Goal: Information Seeking & Learning: Learn about a topic

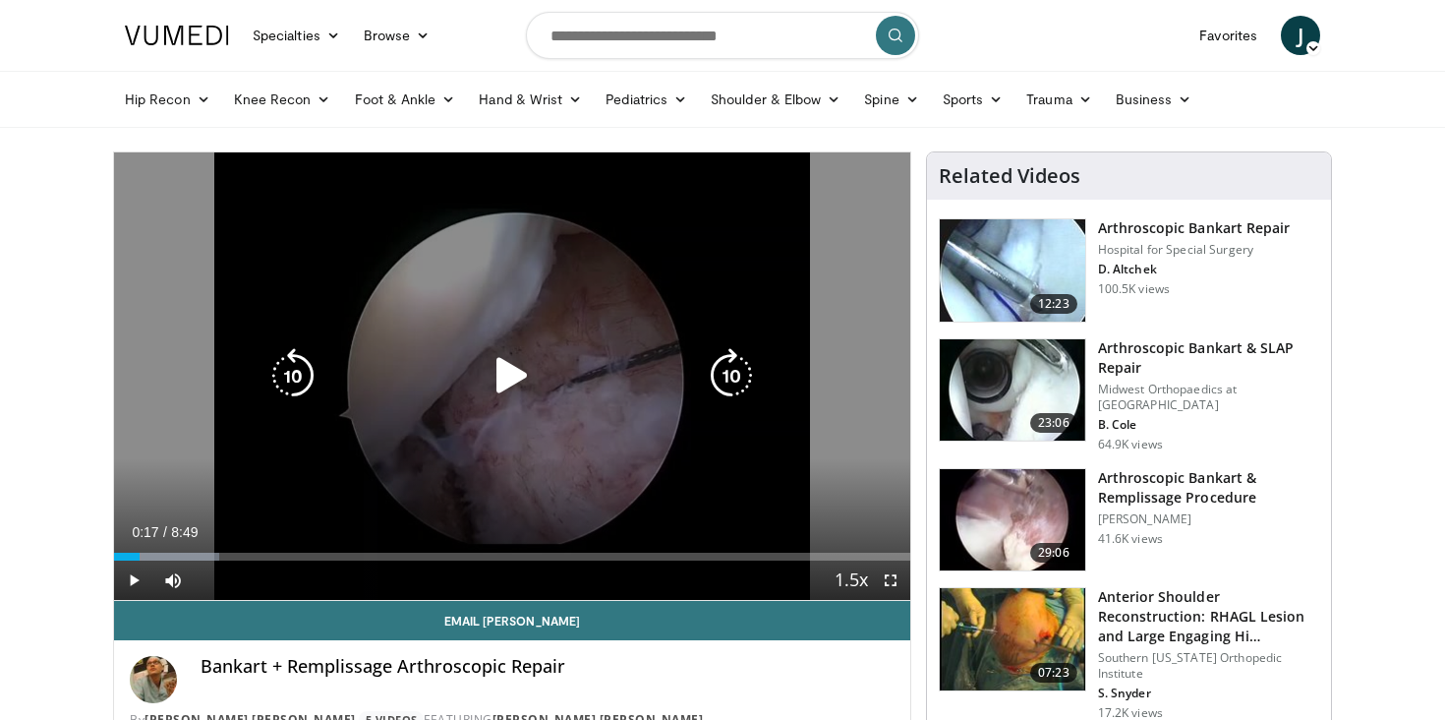
click at [502, 368] on icon "Video Player" at bounding box center [512, 375] width 55 height 55
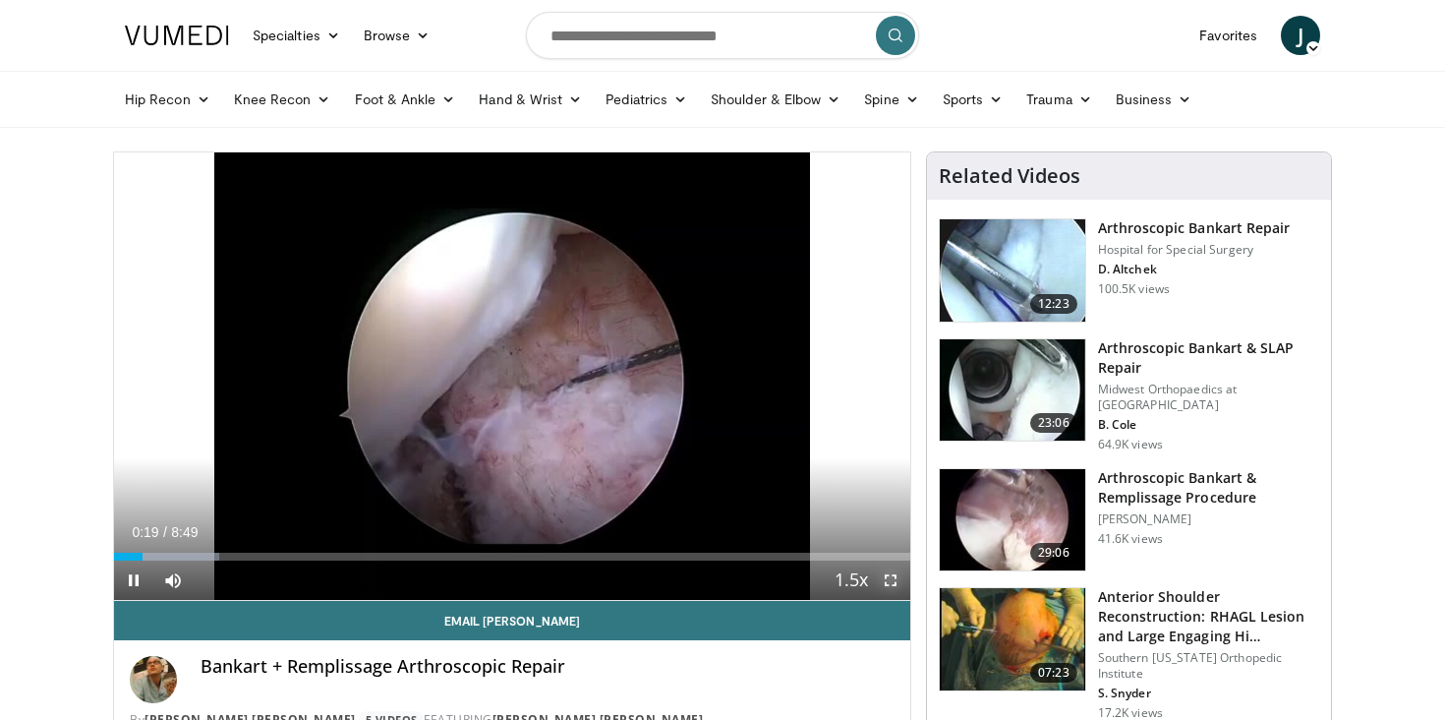
click at [891, 575] on span "Video Player" at bounding box center [890, 579] width 39 height 39
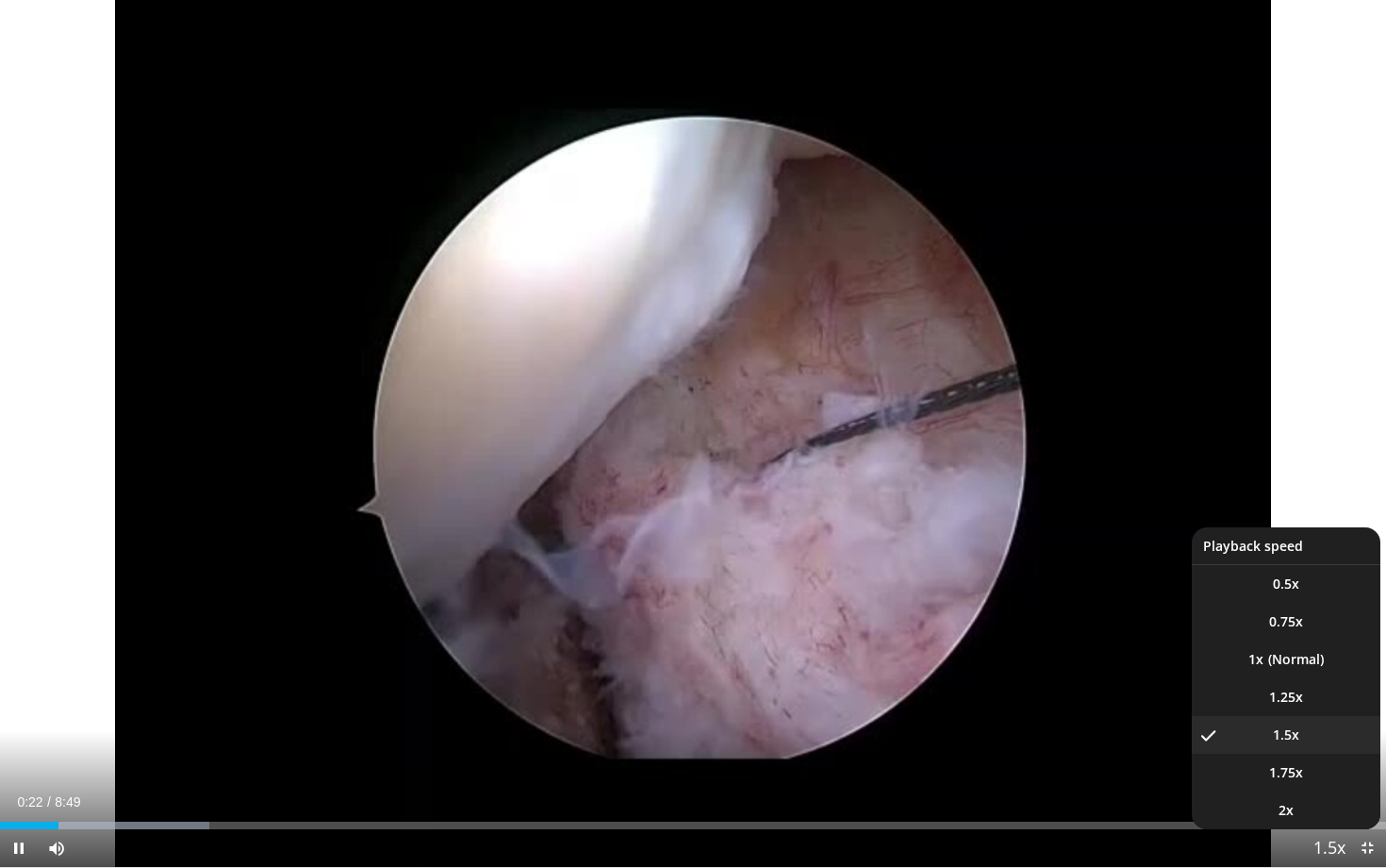
click at [1327, 690] on span "Video Player" at bounding box center [1330, 848] width 27 height 37
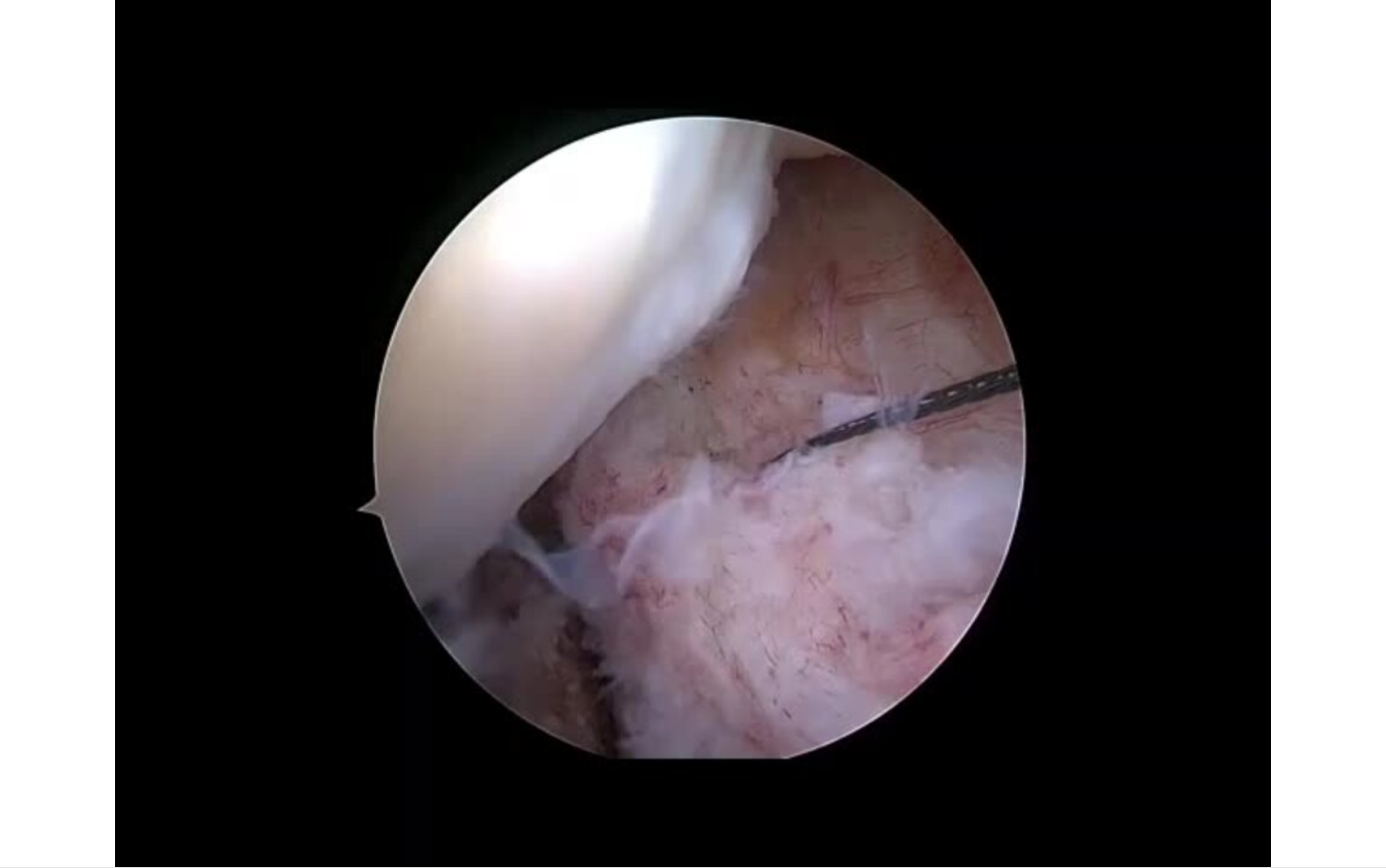
click at [1327, 690] on video-js "**********" at bounding box center [693, 434] width 1386 height 868
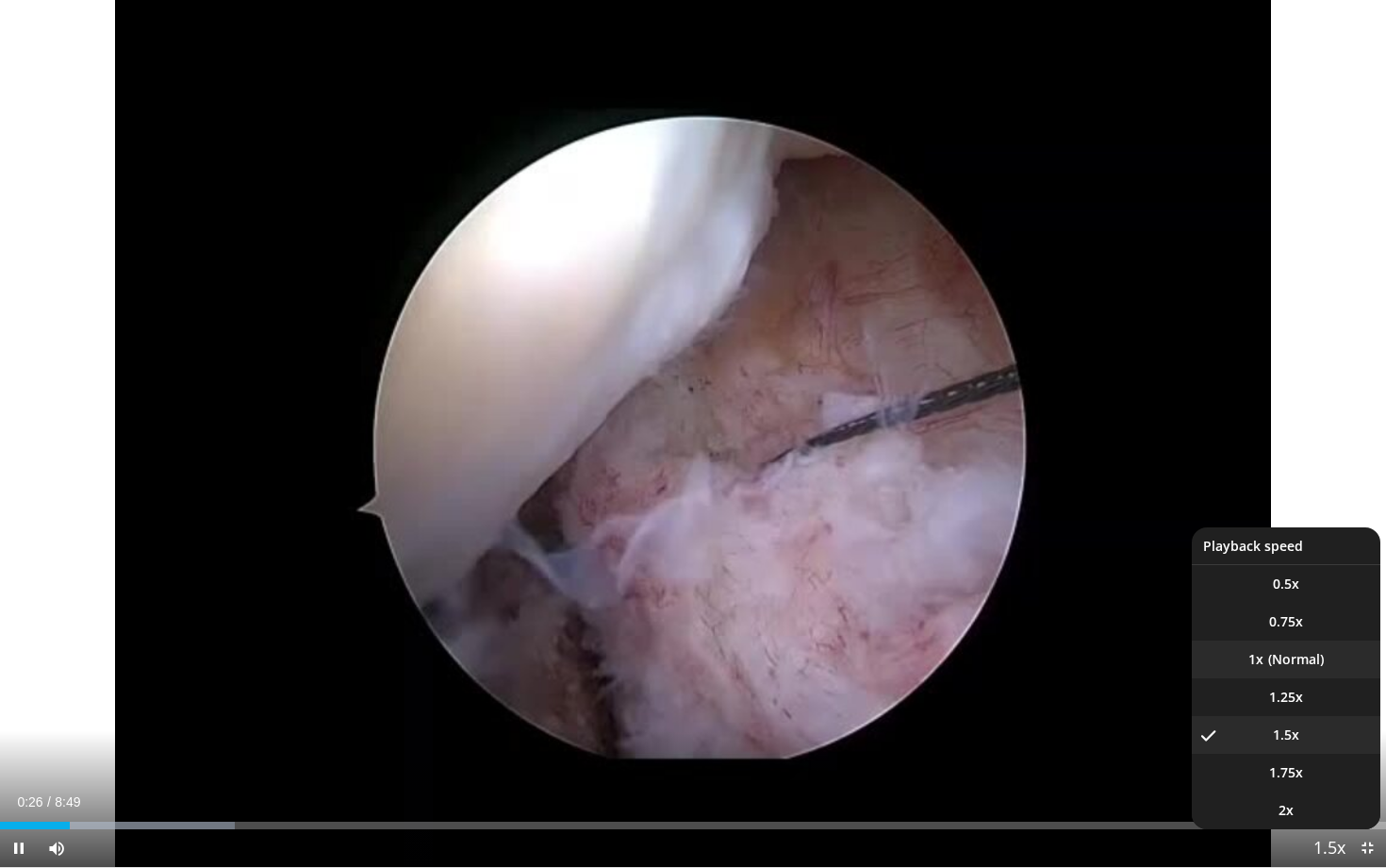
click at [1293, 656] on li "1x" at bounding box center [1286, 659] width 189 height 37
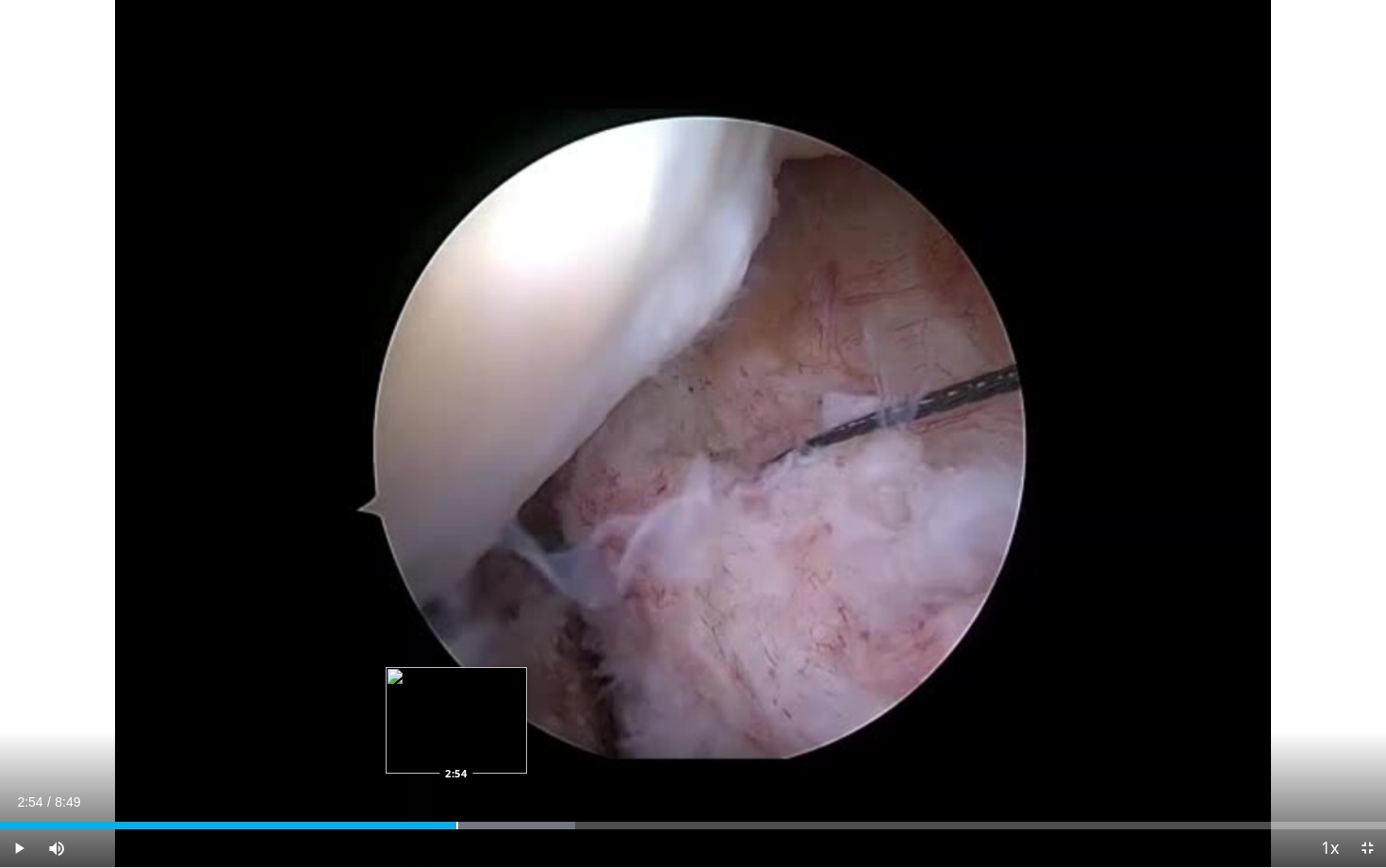
click at [457, 690] on div "Progress Bar" at bounding box center [458, 825] width 2 height 8
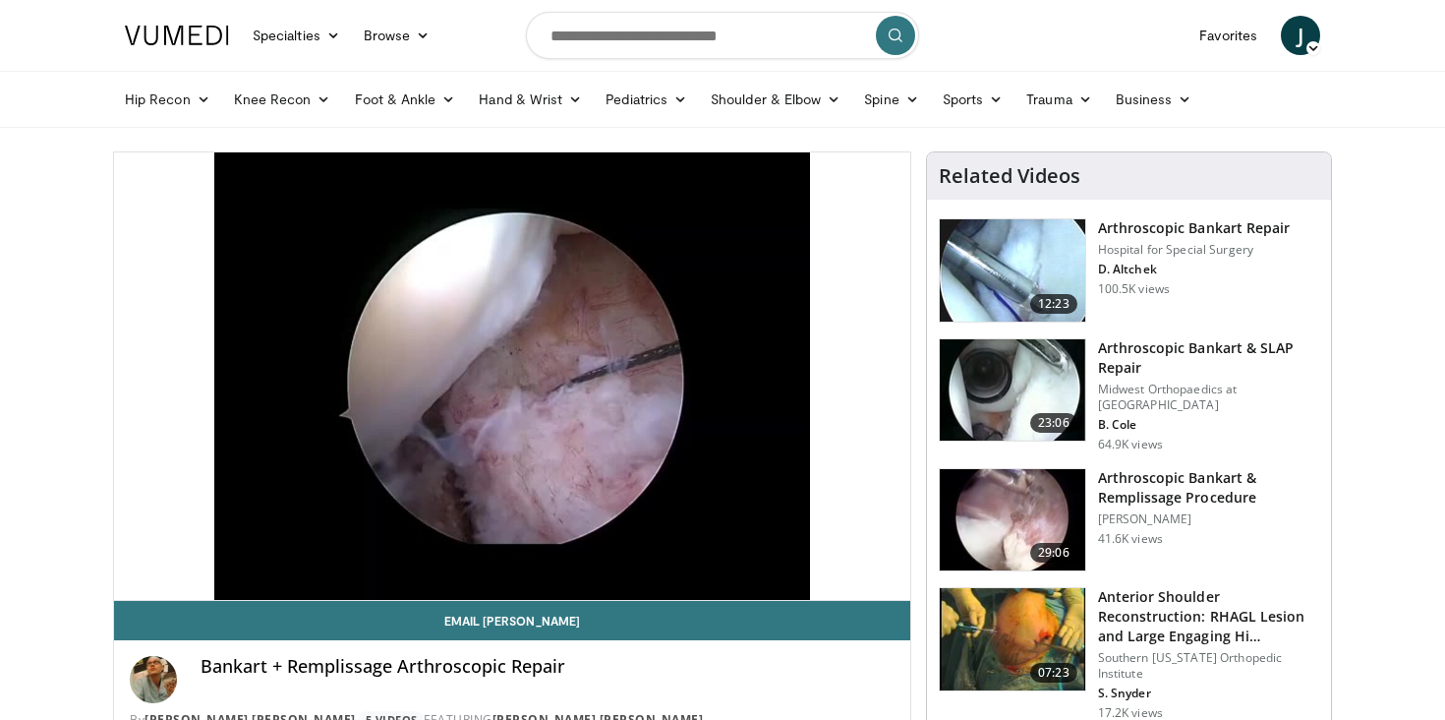
click at [1022, 266] on img at bounding box center [1013, 270] width 146 height 102
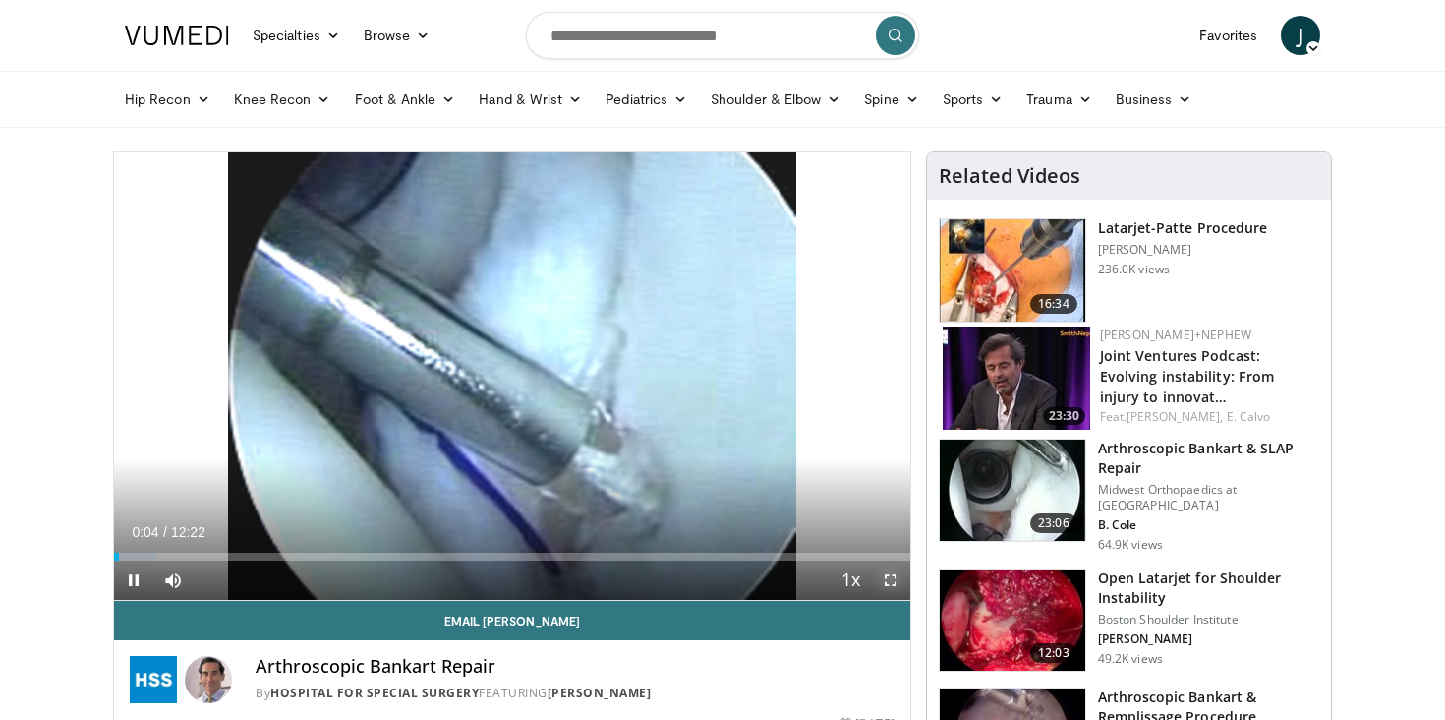
click at [893, 577] on span "Video Player" at bounding box center [890, 579] width 39 height 39
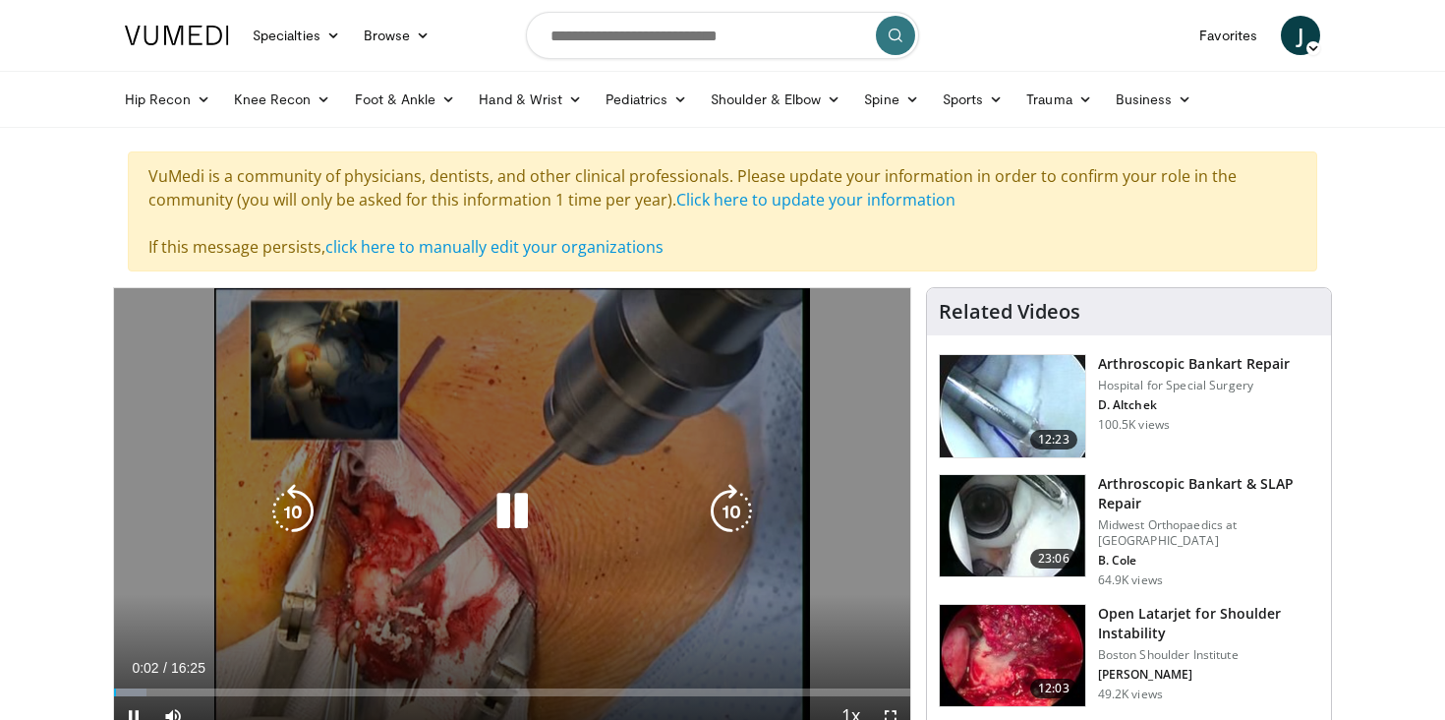
click at [513, 429] on div "10 seconds Tap to unmute" at bounding box center [512, 511] width 796 height 447
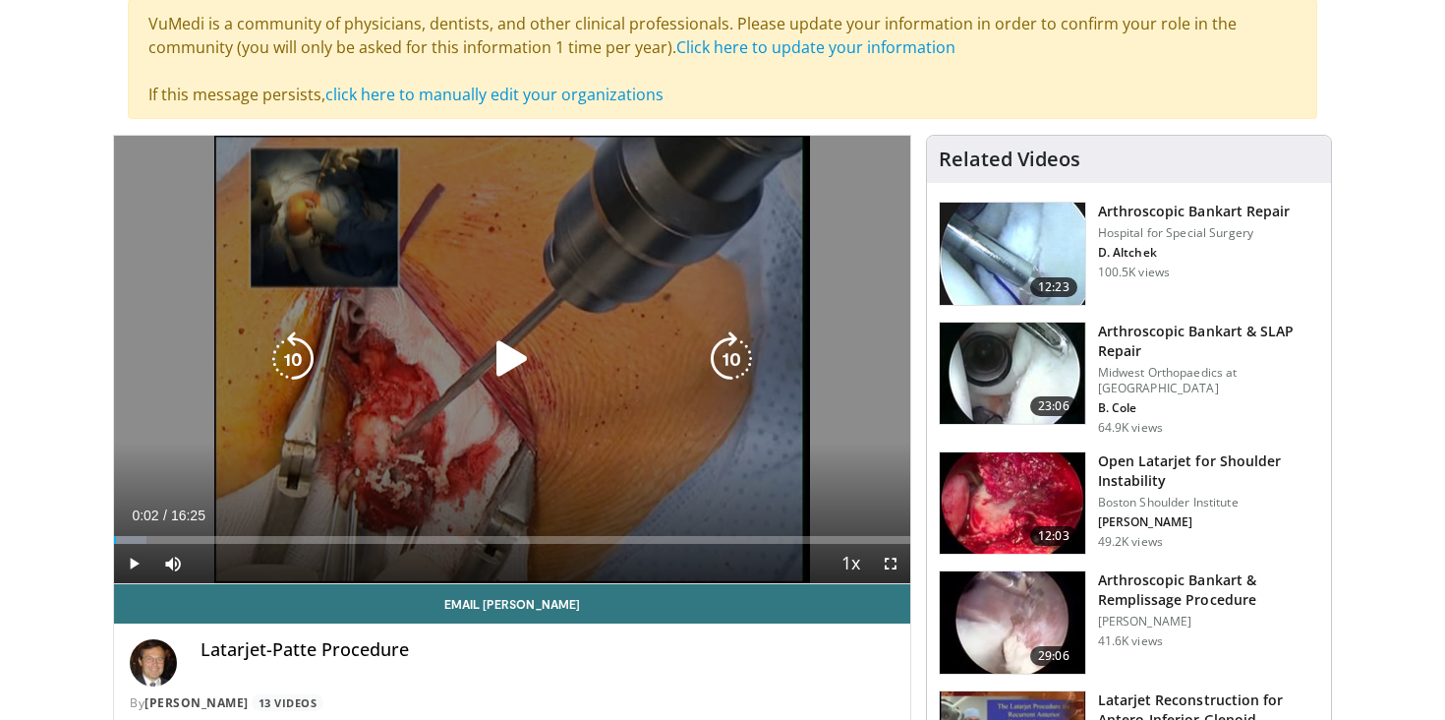
scroll to position [151, 0]
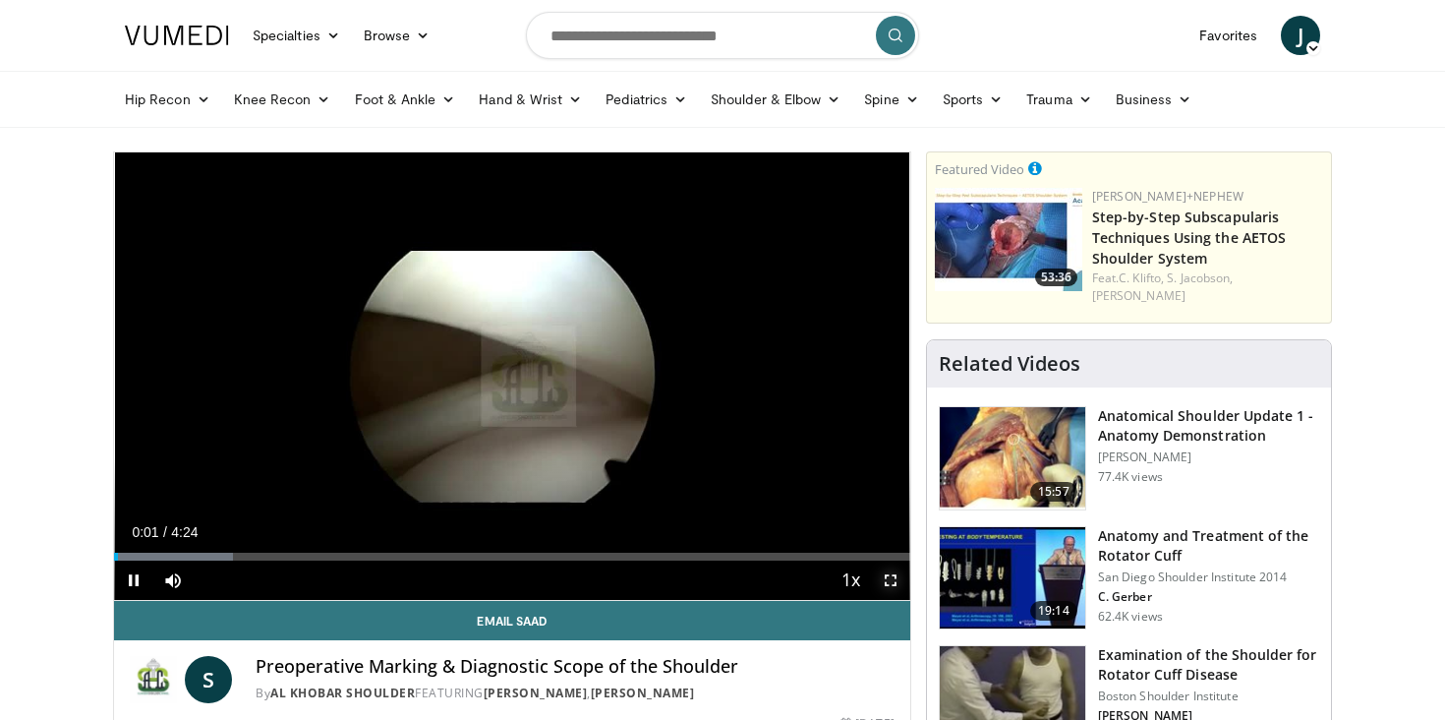
click at [896, 580] on span "Video Player" at bounding box center [890, 579] width 39 height 39
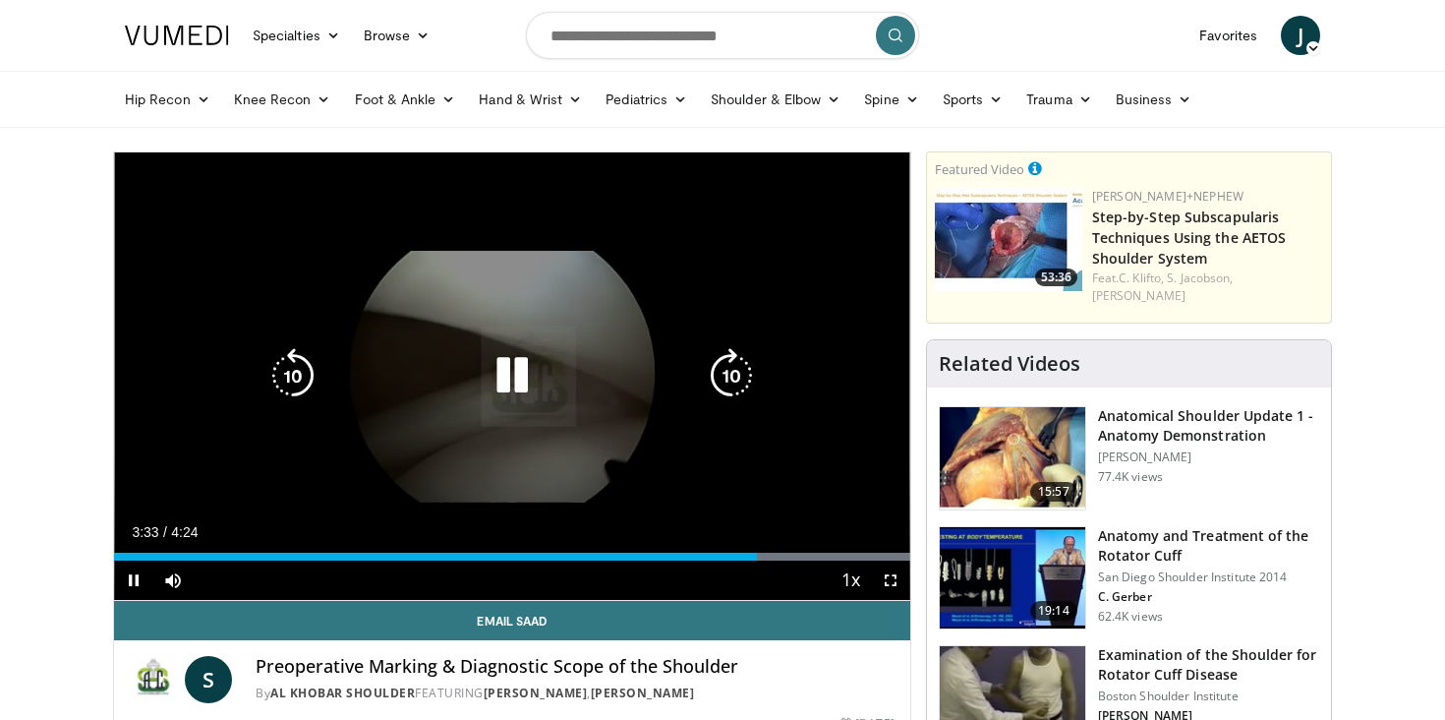
click at [654, 295] on div "10 seconds Tap to unmute" at bounding box center [512, 375] width 796 height 447
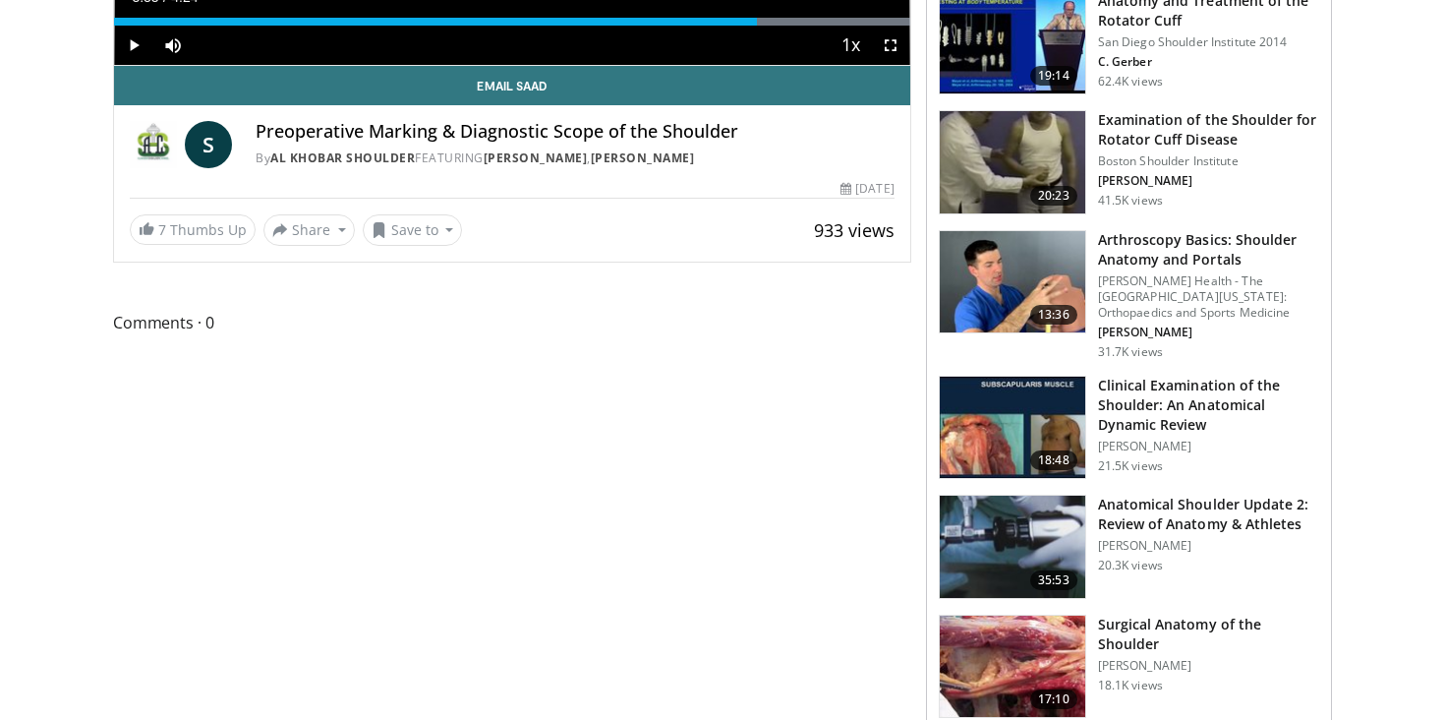
scroll to position [532, 0]
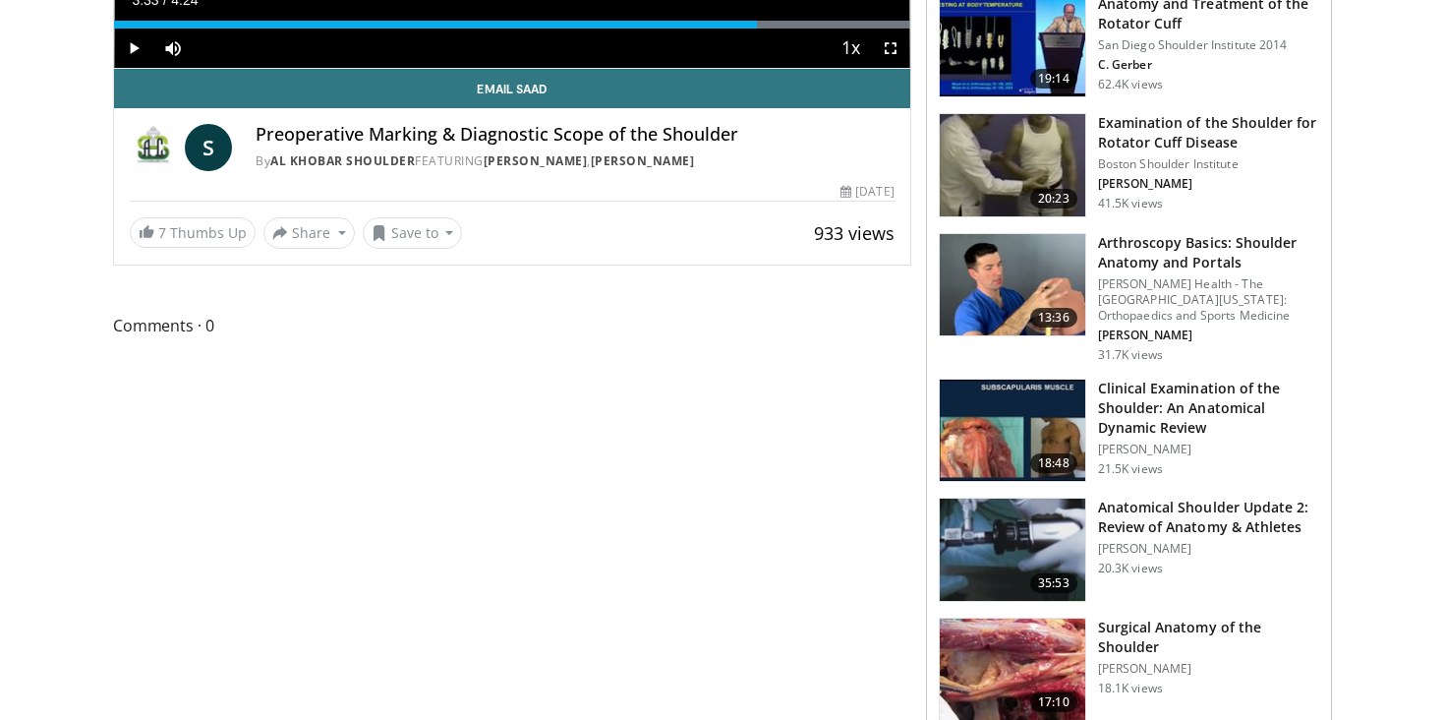
click at [1004, 289] on img at bounding box center [1013, 285] width 146 height 102
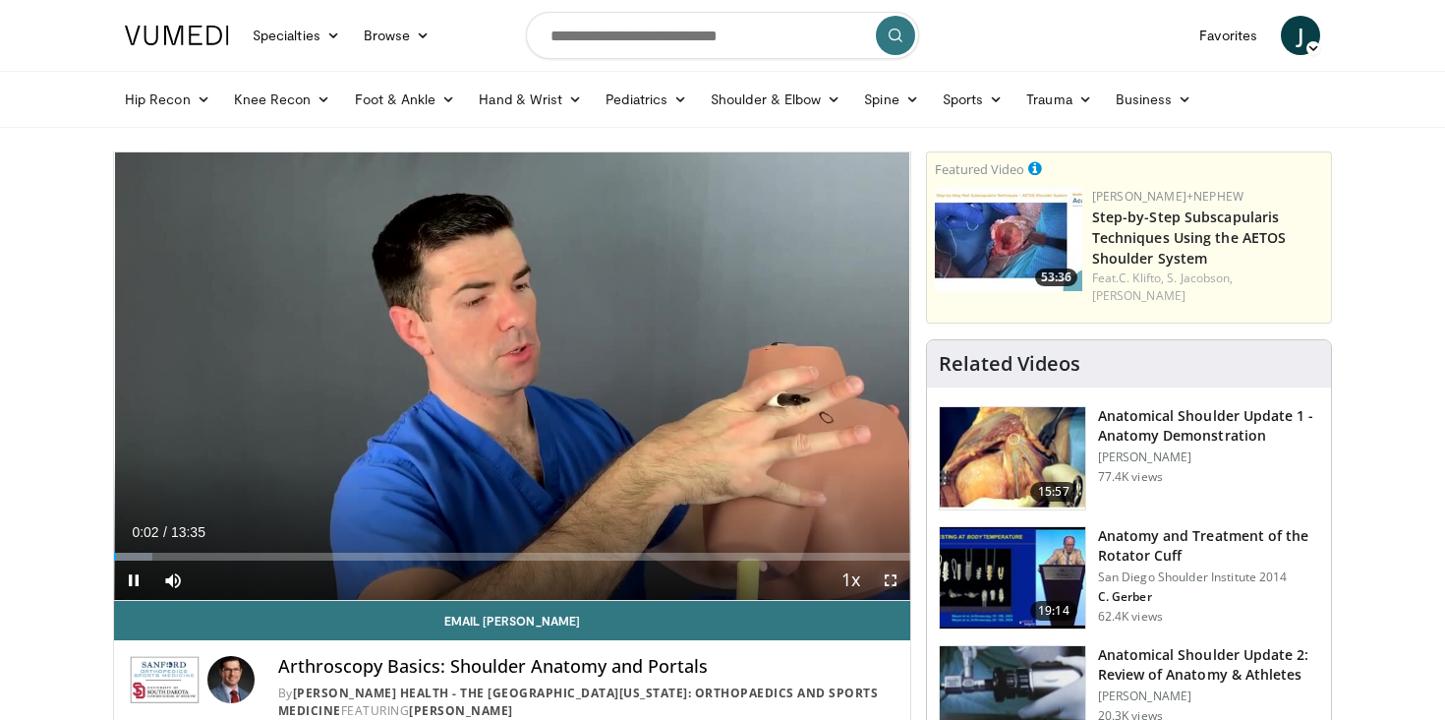
click at [894, 588] on span "Video Player" at bounding box center [890, 579] width 39 height 39
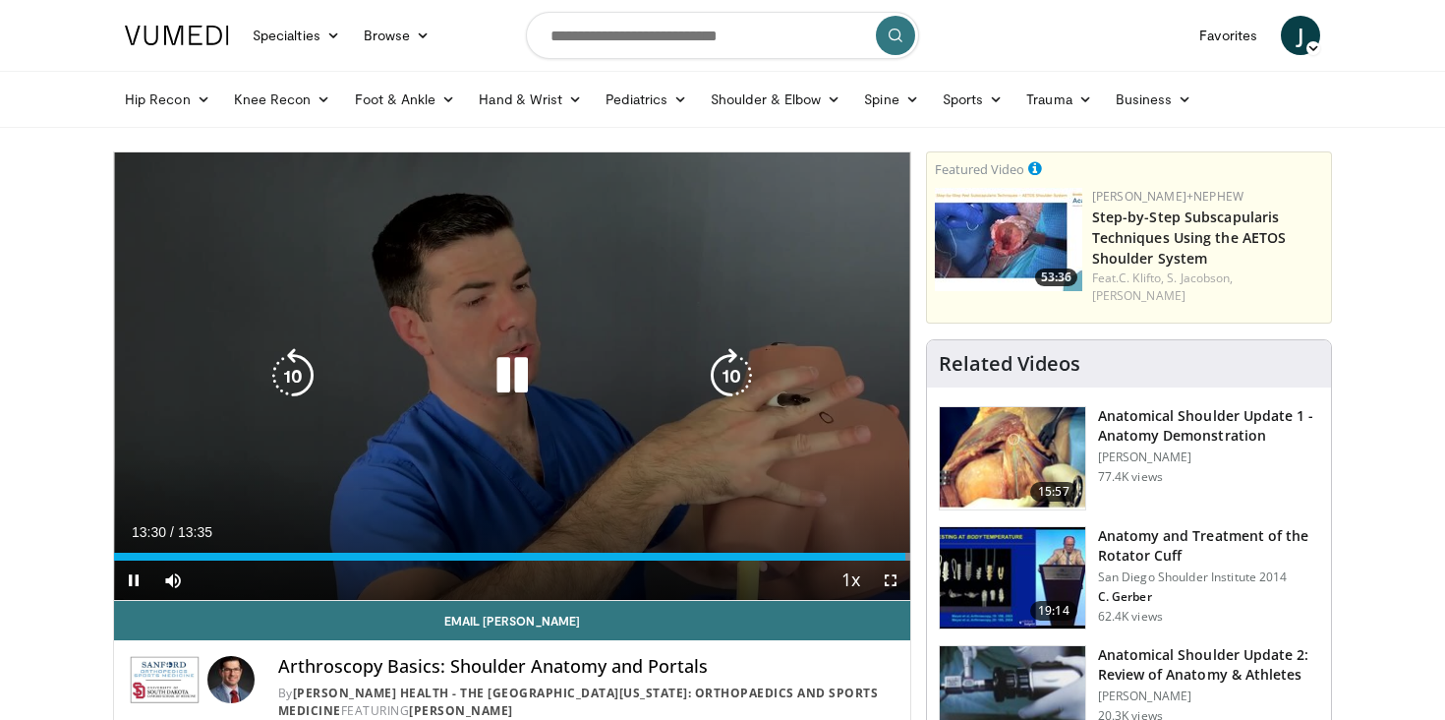
click at [798, 337] on div "120 seconds Tap to unmute" at bounding box center [512, 375] width 796 height 447
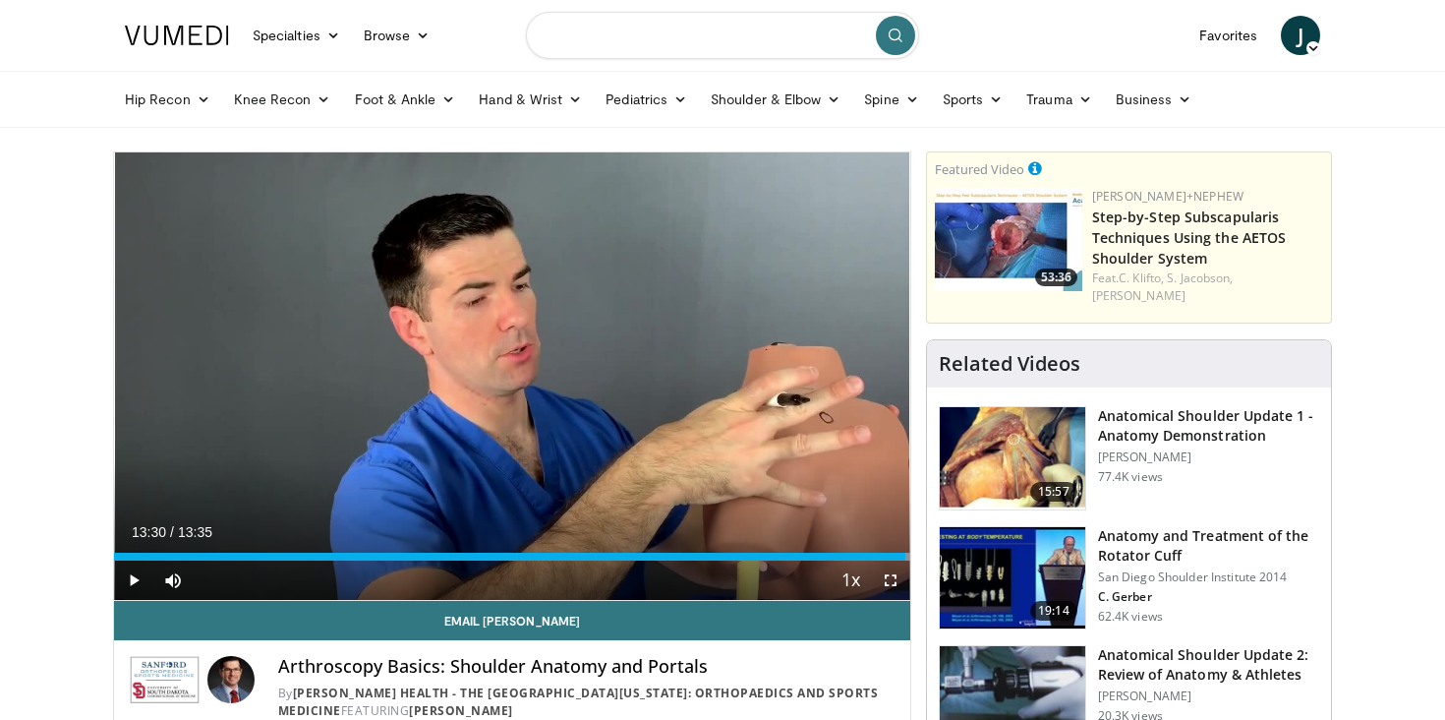
click at [661, 55] on input "Search topics, interventions" at bounding box center [722, 35] width 393 height 47
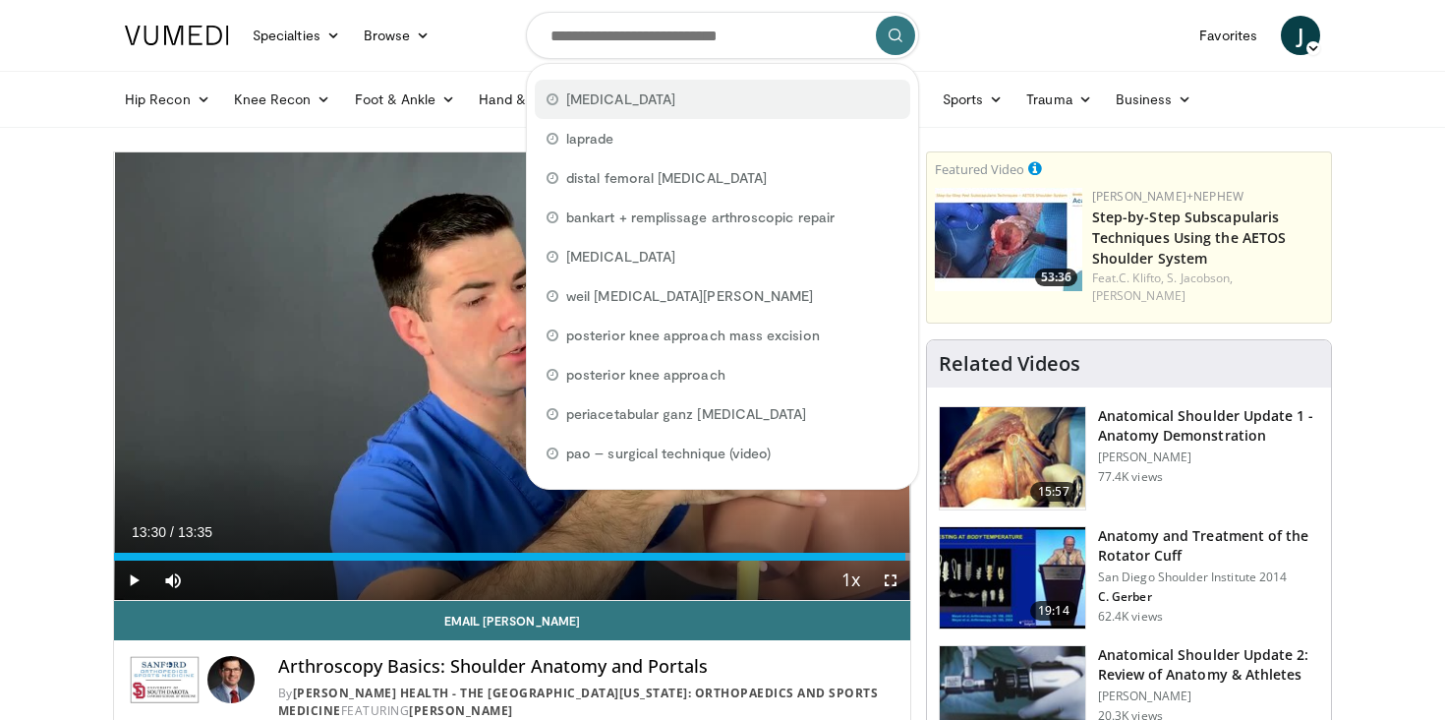
click at [676, 108] on span "shoulder arthroscopy" at bounding box center [620, 99] width 109 height 20
type input "**********"
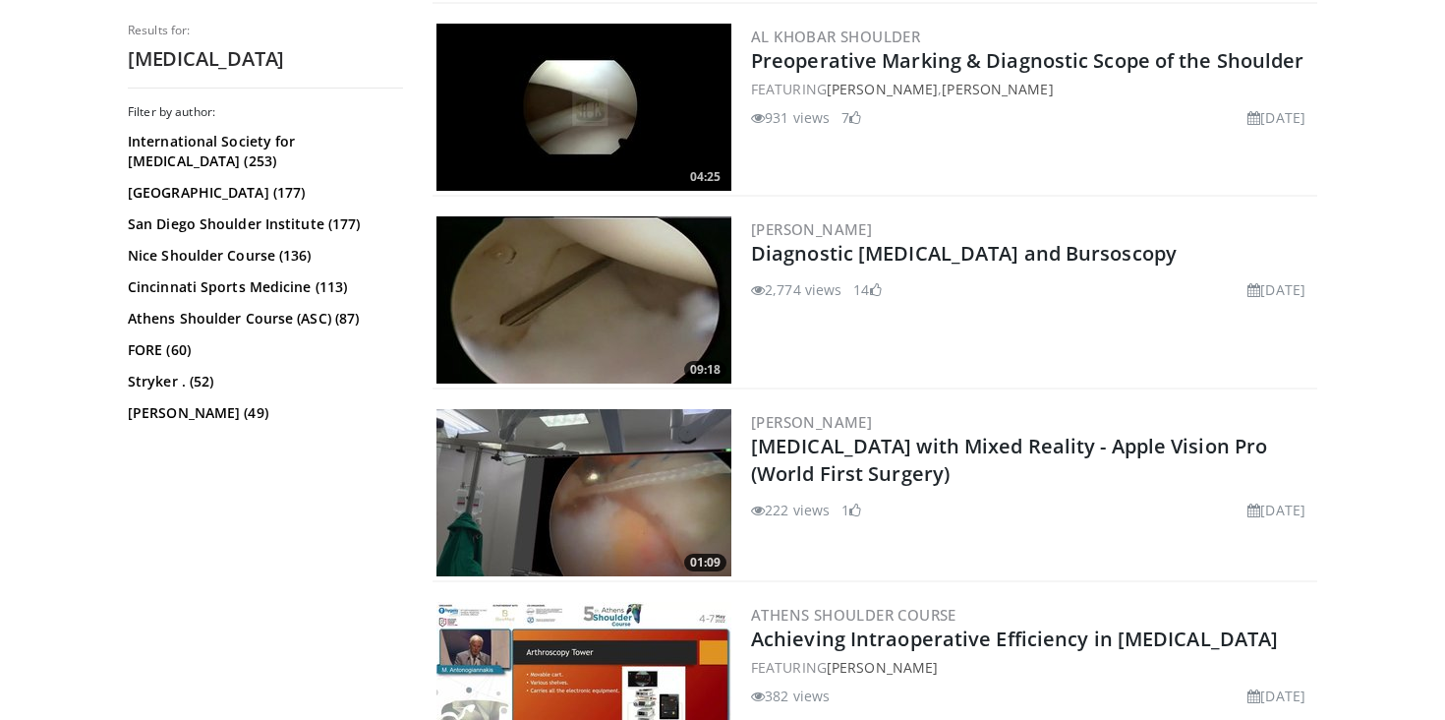
scroll to position [1388, 0]
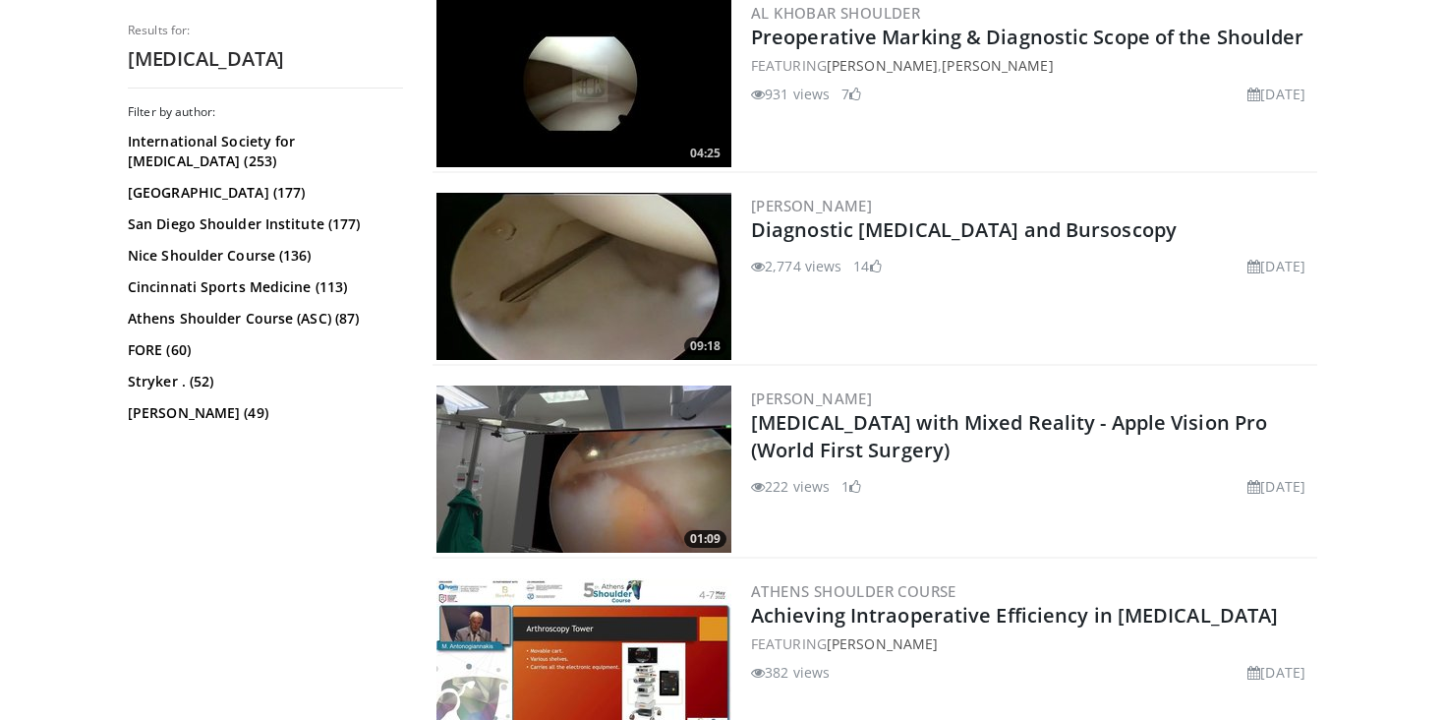
click at [645, 282] on img at bounding box center [584, 276] width 295 height 167
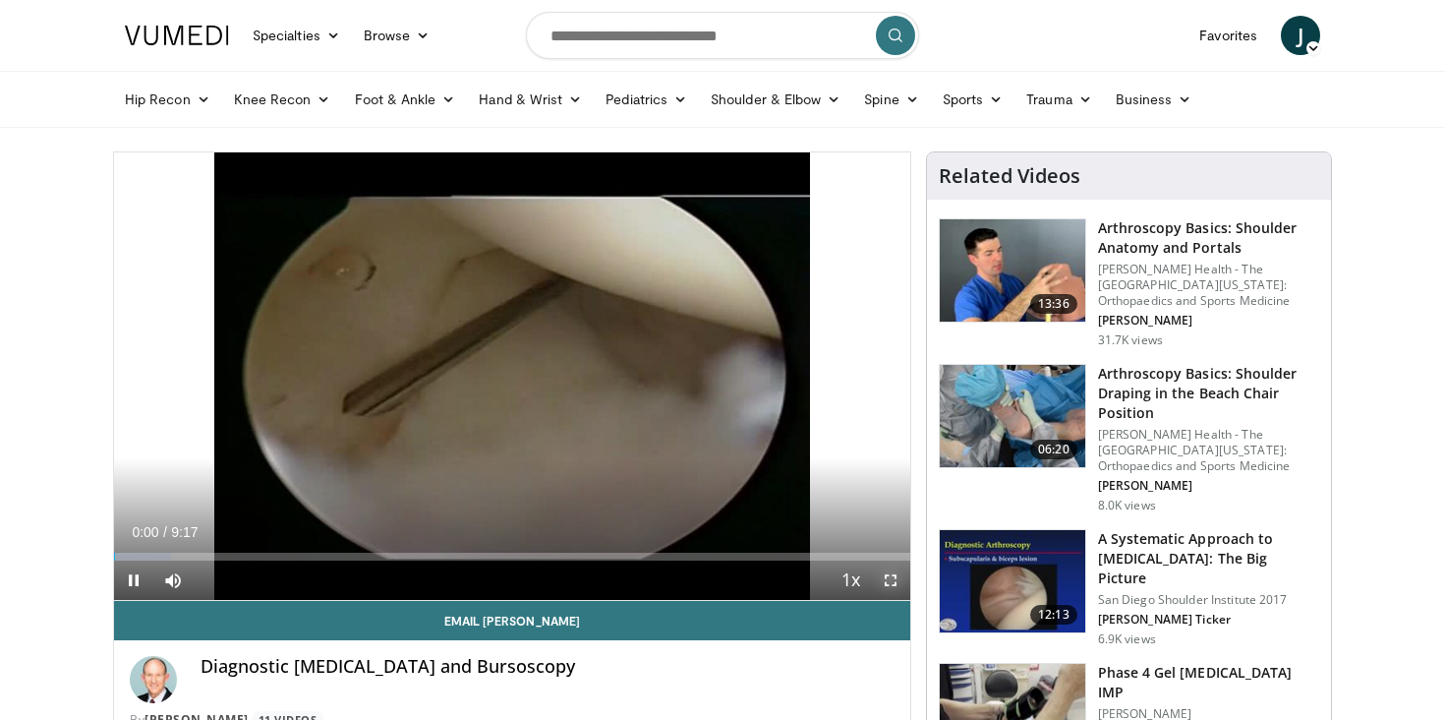
click at [895, 582] on span "Video Player" at bounding box center [890, 579] width 39 height 39
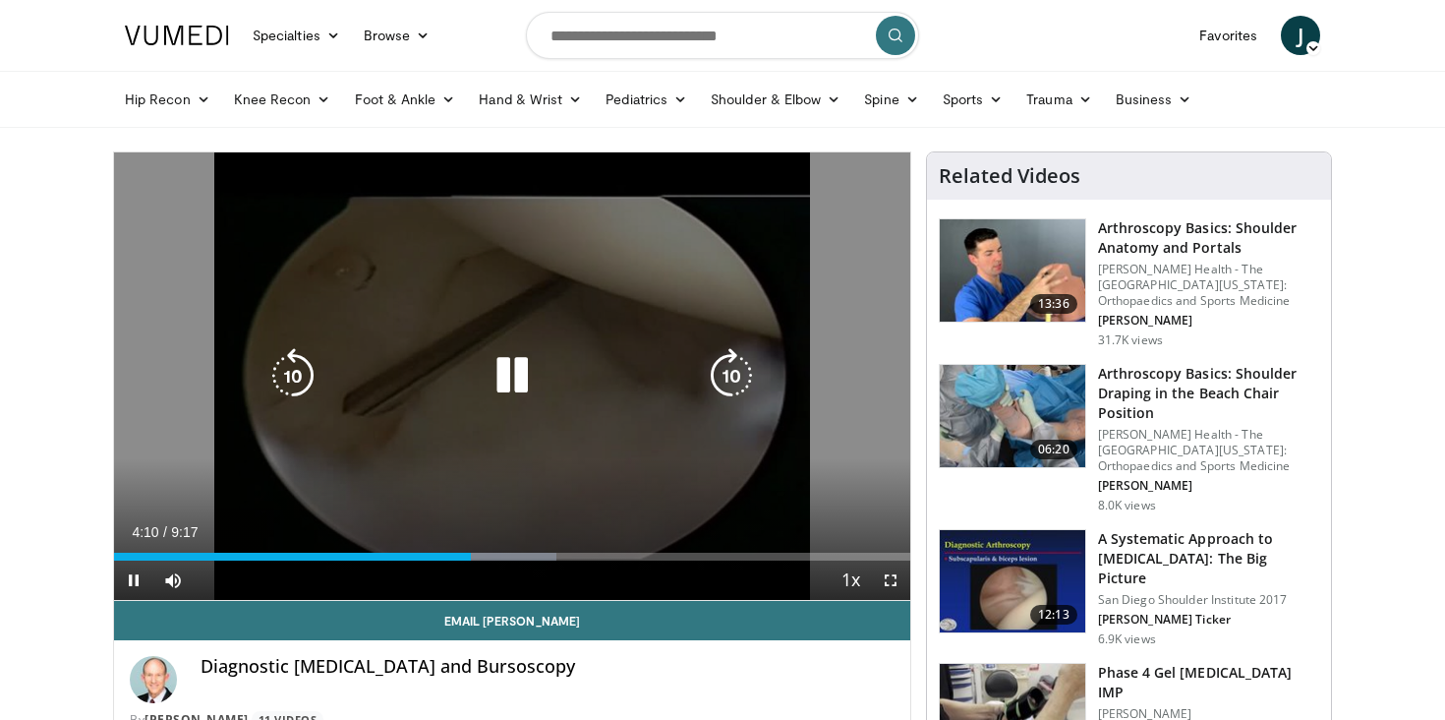
click at [528, 378] on icon "Video Player" at bounding box center [512, 375] width 55 height 55
